Goal: Task Accomplishment & Management: Manage account settings

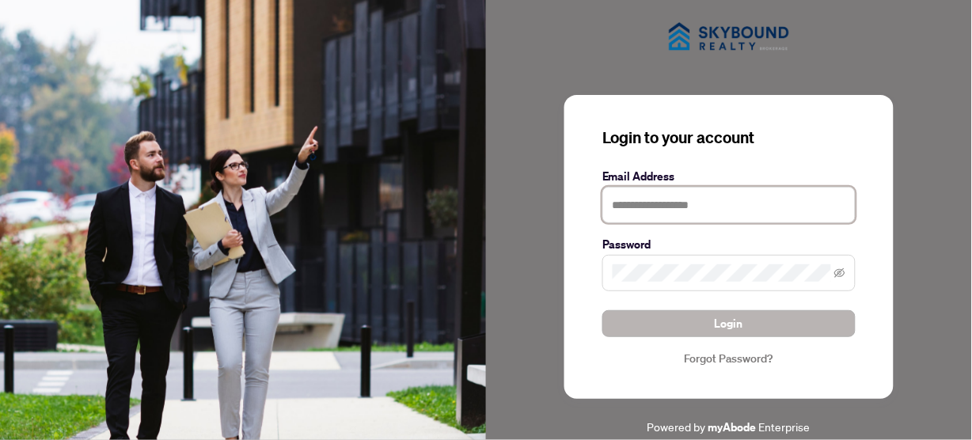
type input "**********"
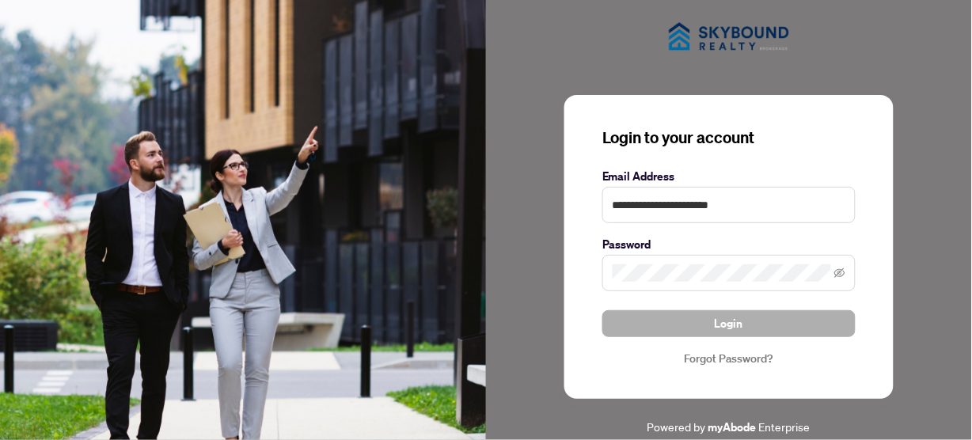
click at [738, 326] on span "Login" at bounding box center [729, 323] width 28 height 25
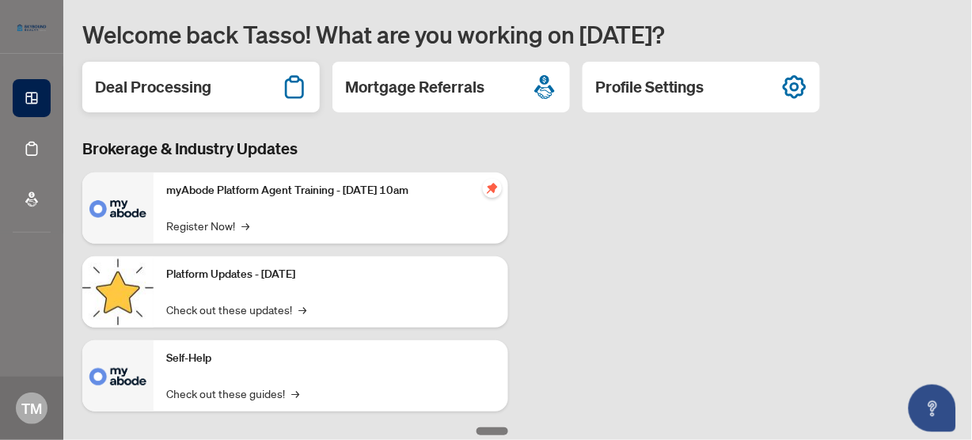
click at [204, 102] on div "Deal Processing" at bounding box center [200, 87] width 237 height 51
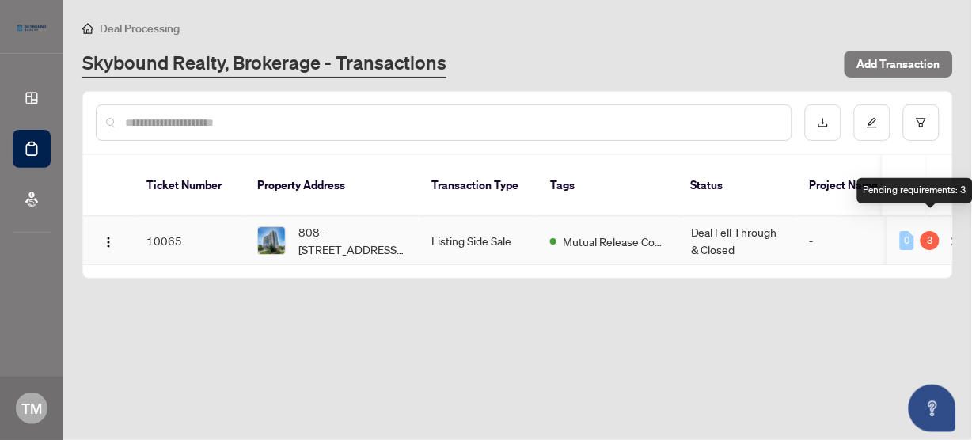
click at [930, 231] on div "3" at bounding box center [929, 240] width 19 height 19
click at [925, 231] on div "3" at bounding box center [929, 240] width 19 height 19
click at [935, 231] on div "3" at bounding box center [929, 240] width 19 height 19
click at [933, 231] on div "3" at bounding box center [929, 240] width 19 height 19
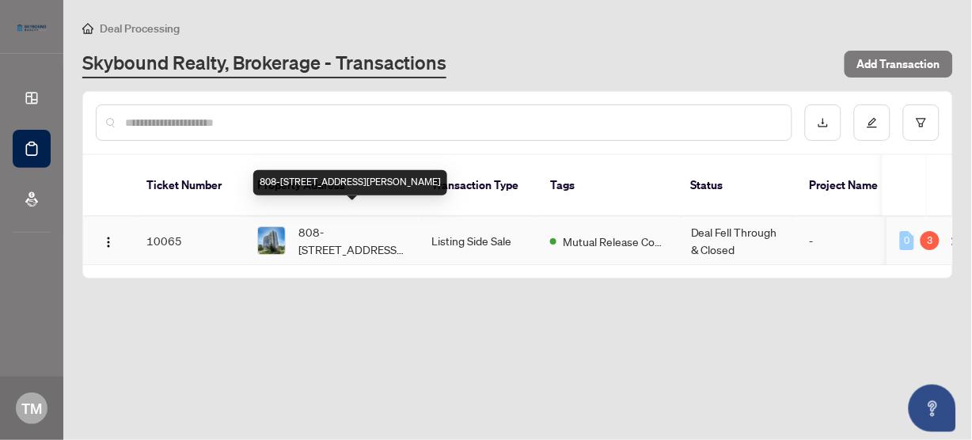
click at [354, 225] on span "808-[STREET_ADDRESS][PERSON_NAME]" at bounding box center [352, 240] width 108 height 35
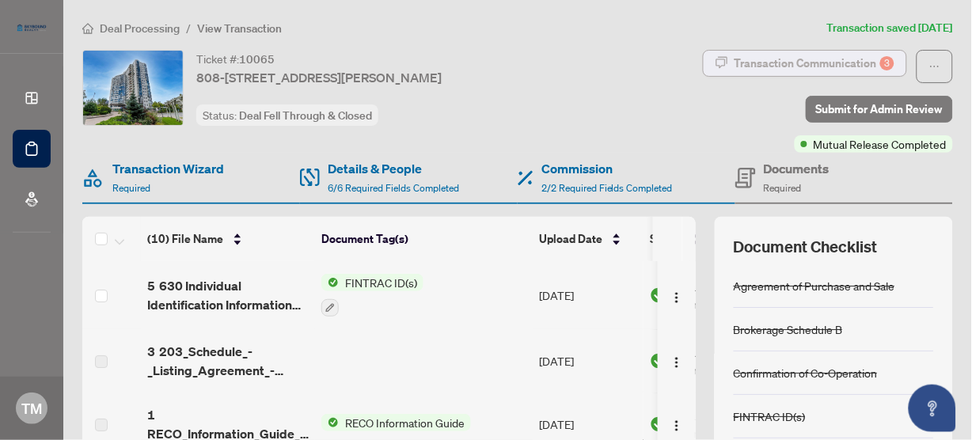
click at [836, 62] on div "Transaction Communication 3" at bounding box center [814, 63] width 160 height 25
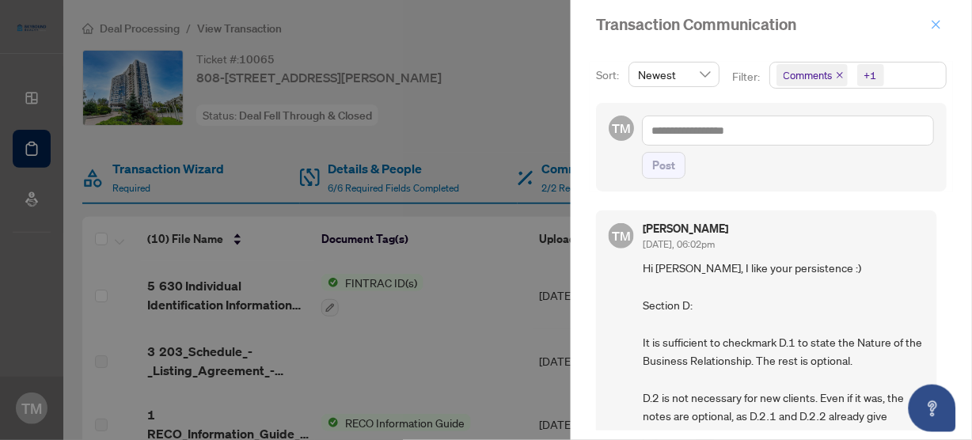
click at [943, 22] on button "button" at bounding box center [936, 24] width 21 height 19
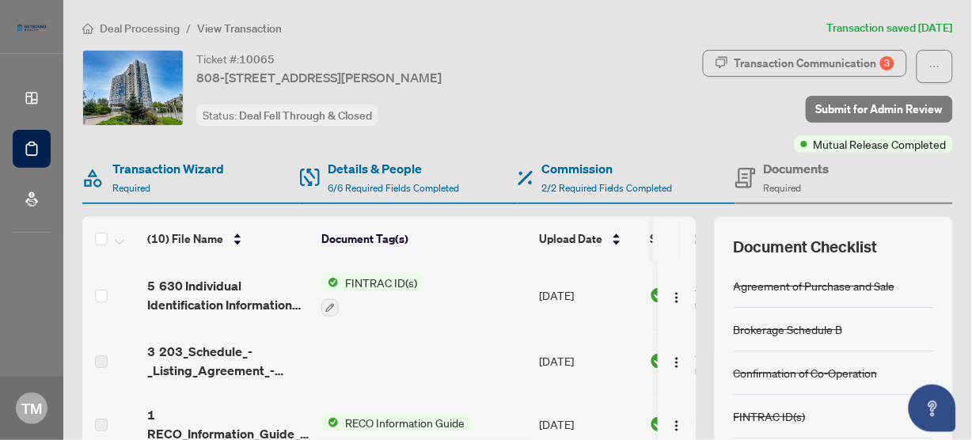
click at [779, 163] on h4 "Documents" at bounding box center [797, 168] width 66 height 19
click at [781, 169] on h4 "Documents" at bounding box center [797, 168] width 66 height 19
click at [929, 59] on span "button" at bounding box center [934, 66] width 11 height 25
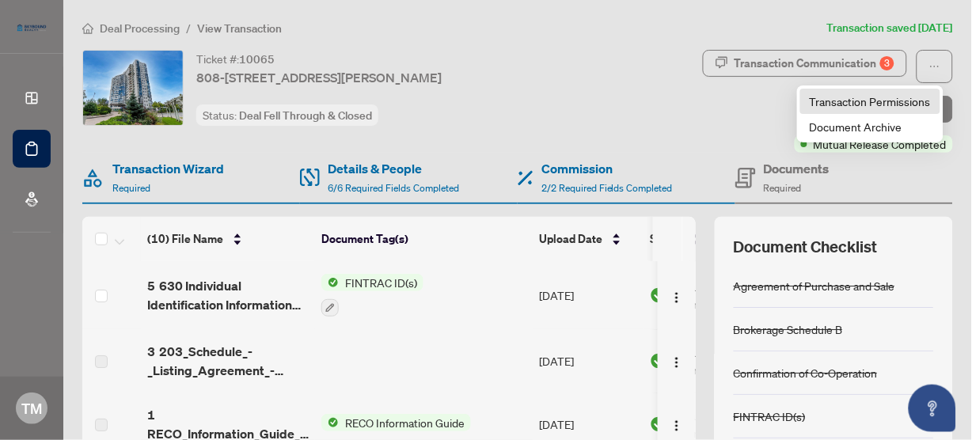
click at [910, 100] on span "Transaction Permissions" at bounding box center [870, 101] width 121 height 17
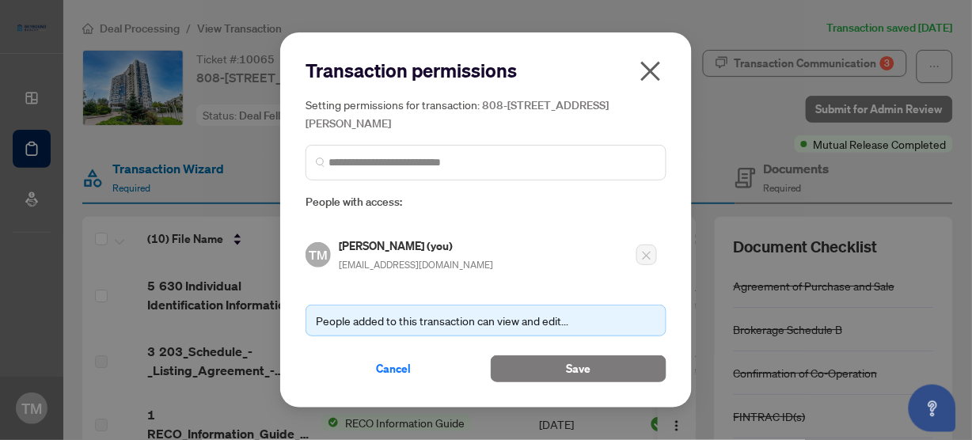
click at [655, 70] on icon "close" at bounding box center [651, 71] width 20 height 20
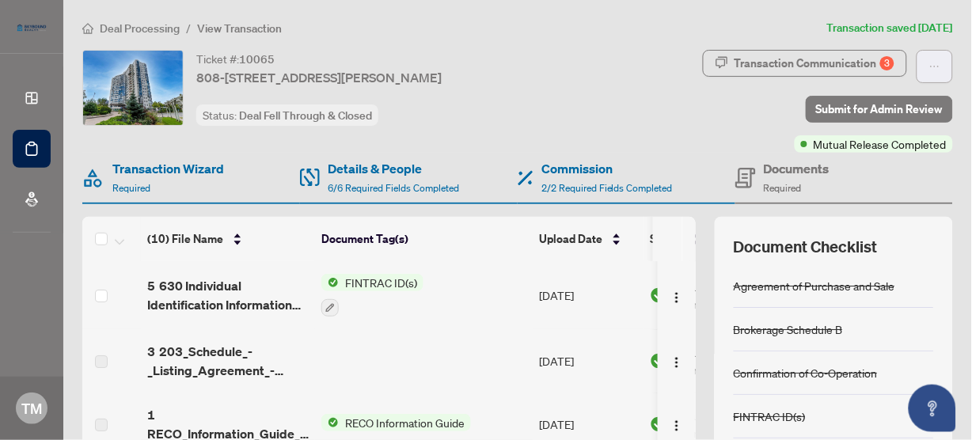
click at [934, 62] on button "button" at bounding box center [934, 66] width 36 height 33
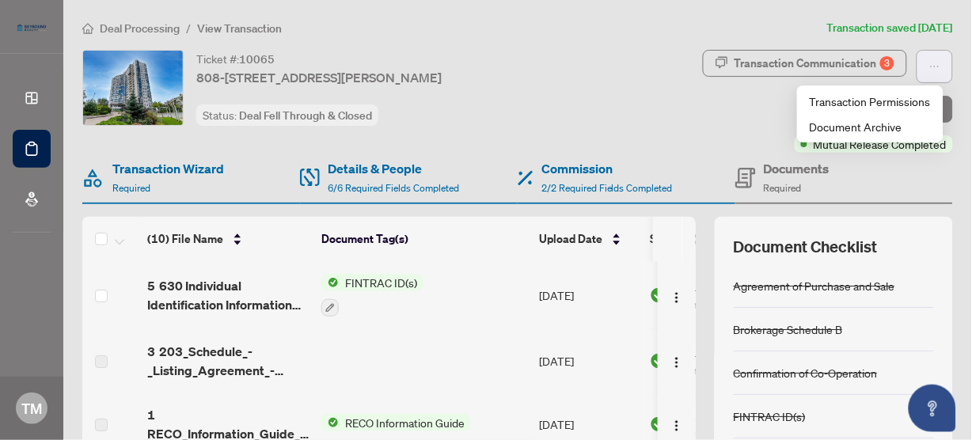
click at [934, 62] on button "button" at bounding box center [934, 66] width 36 height 33
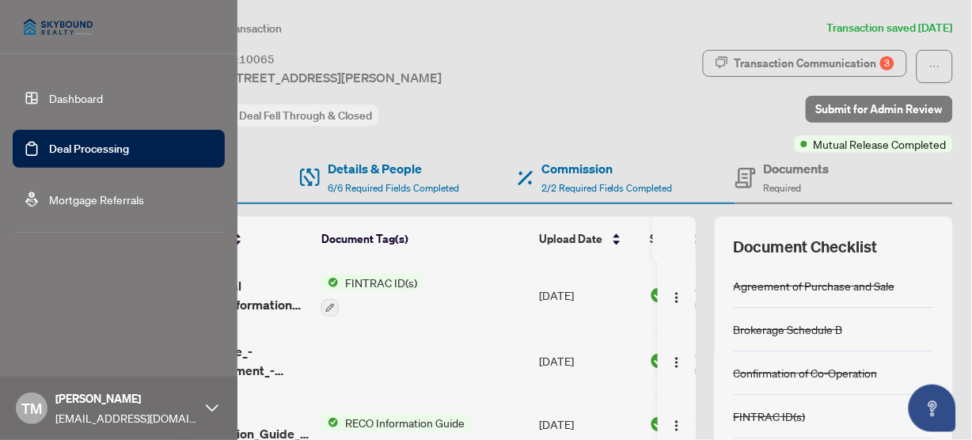
click at [36, 409] on span "TM" at bounding box center [31, 408] width 21 height 22
click at [58, 314] on span "Logout" at bounding box center [64, 314] width 36 height 25
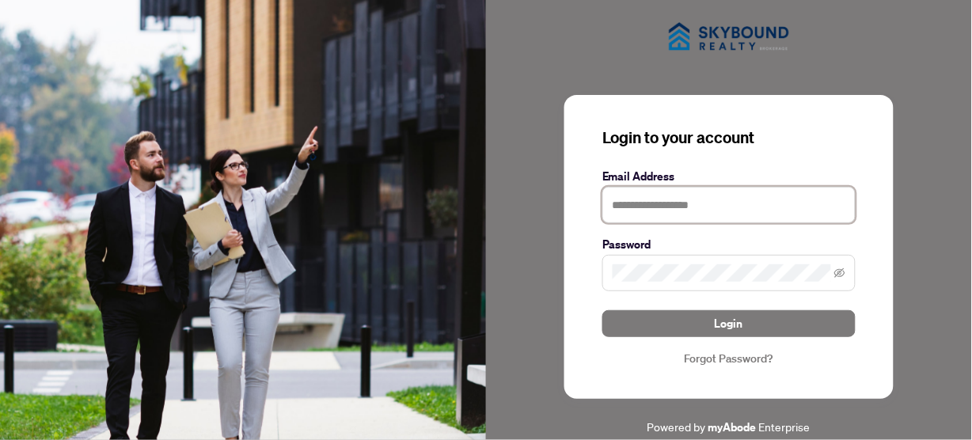
type input "**********"
